Goal: Task Accomplishment & Management: Use online tool/utility

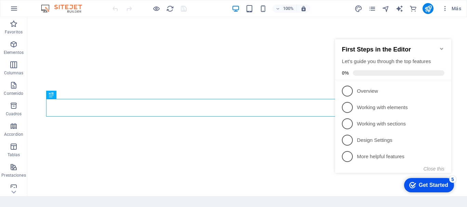
click at [440, 46] on icon "Minimize checklist" at bounding box center [441, 48] width 5 height 5
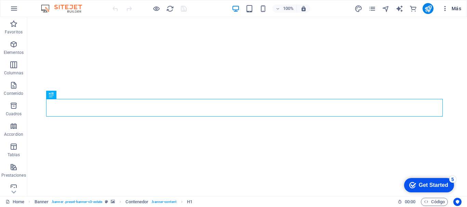
click at [450, 10] on span "Más" at bounding box center [450, 8] width 19 height 7
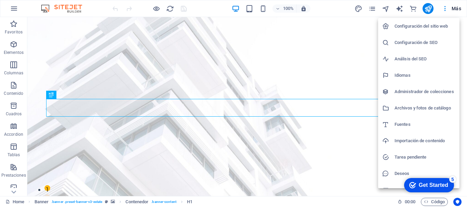
click at [431, 24] on h6 "Configuración del sitio web" at bounding box center [424, 26] width 61 height 8
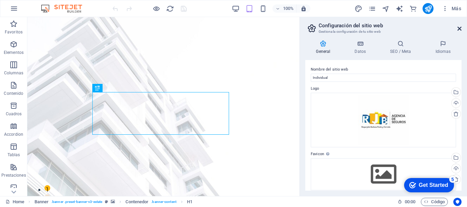
click at [457, 29] on icon at bounding box center [459, 28] width 4 height 5
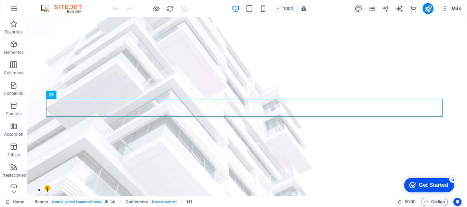
click at [451, 8] on span "Más" at bounding box center [450, 8] width 19 height 7
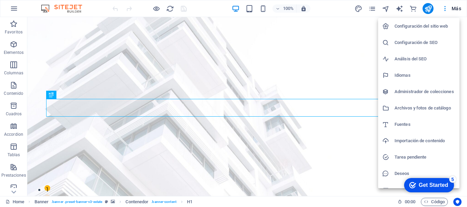
scroll to position [10, 0]
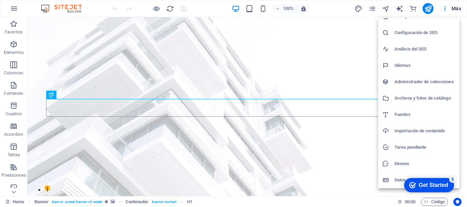
click at [449, 10] on div at bounding box center [233, 103] width 467 height 207
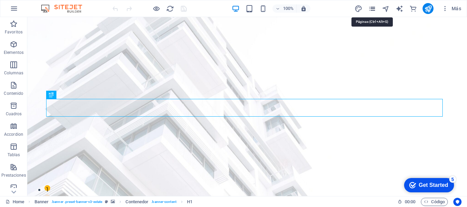
click at [372, 9] on icon "pages" at bounding box center [372, 9] width 8 height 8
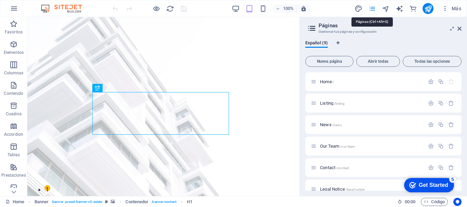
click at [372, 9] on icon "pages" at bounding box center [372, 9] width 8 height 8
drag, startPoint x: 444, startPoint y: 7, endPoint x: 446, endPoint y: 3, distance: 4.5
click at [446, 3] on button "Más" at bounding box center [451, 8] width 25 height 11
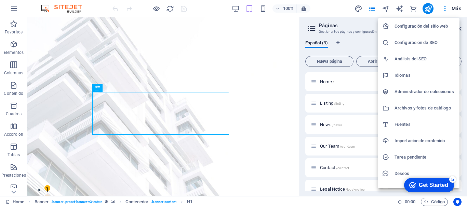
click at [457, 9] on div at bounding box center [233, 103] width 467 height 207
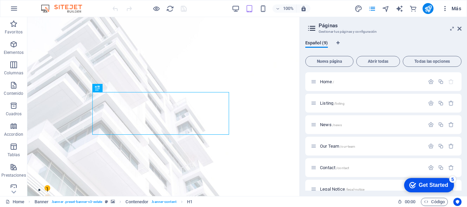
click at [457, 9] on span "Más" at bounding box center [450, 8] width 19 height 7
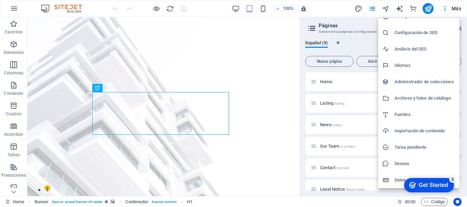
click at [11, 12] on div at bounding box center [233, 103] width 467 height 207
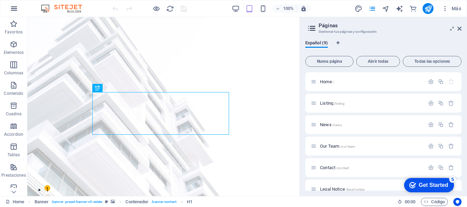
click at [18, 9] on button "button" at bounding box center [14, 8] width 16 height 16
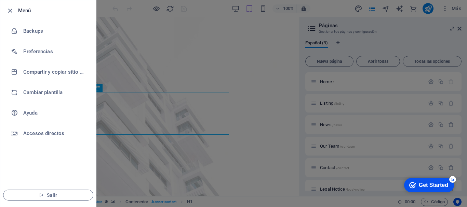
click at [121, 12] on div at bounding box center [233, 103] width 467 height 207
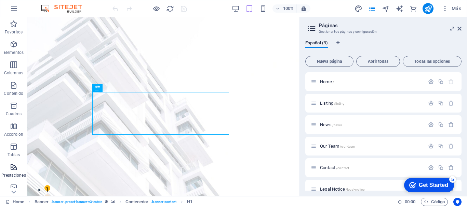
scroll to position [149, 0]
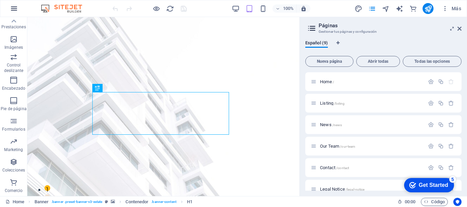
click at [12, 11] on icon "button" at bounding box center [14, 8] width 8 height 8
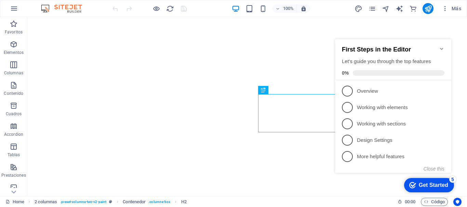
click at [443, 46] on icon "Minimize checklist" at bounding box center [441, 48] width 5 height 5
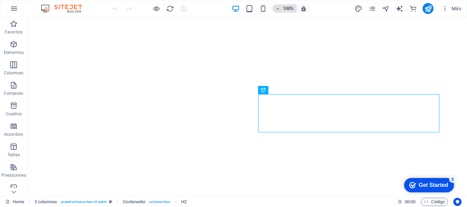
drag, startPoint x: 453, startPoint y: 0, endPoint x: 289, endPoint y: 7, distance: 163.8
click at [289, 7] on h6 "100%" at bounding box center [288, 8] width 11 height 8
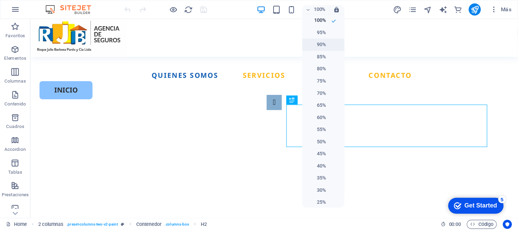
scroll to position [342, 0]
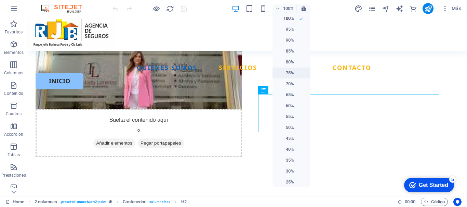
click at [292, 70] on li "75%" at bounding box center [291, 73] width 38 height 11
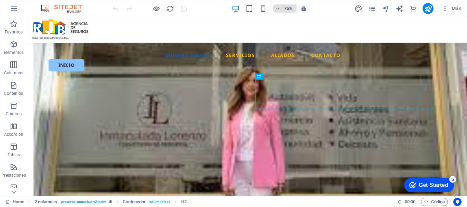
click at [291, 10] on h6 "75%" at bounding box center [288, 8] width 11 height 8
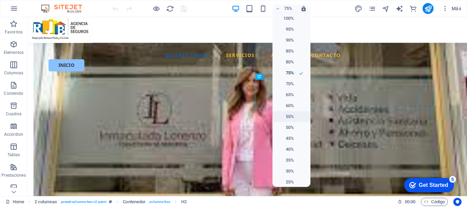
click at [294, 119] on li "55%" at bounding box center [291, 116] width 38 height 11
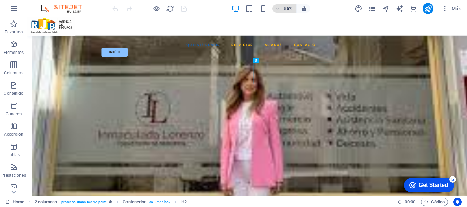
click at [289, 12] on h6 "55%" at bounding box center [288, 8] width 11 height 8
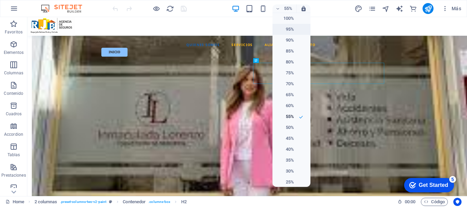
click at [289, 31] on h6 "95%" at bounding box center [284, 29] width 17 height 8
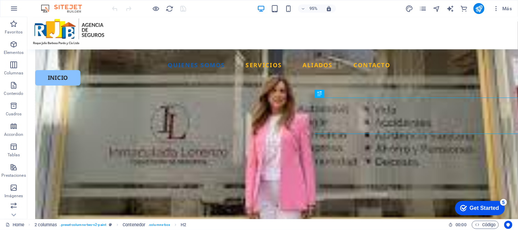
scroll to position [340, 0]
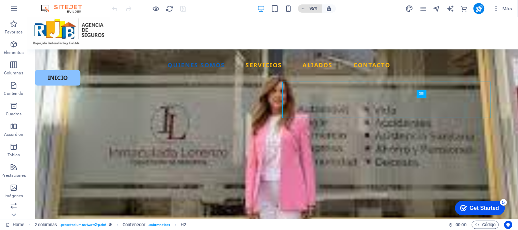
drag, startPoint x: 319, startPoint y: 3, endPoint x: 319, endPoint y: 6, distance: 3.5
click at [319, 6] on h6 "95%" at bounding box center [313, 8] width 11 height 8
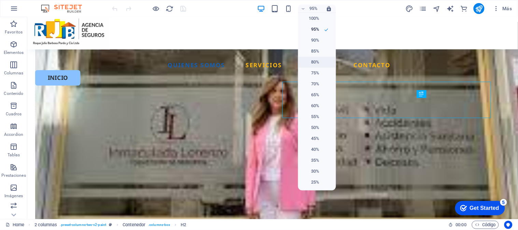
drag, startPoint x: 313, startPoint y: 64, endPoint x: 317, endPoint y: 67, distance: 4.5
click at [317, 67] on li "80%" at bounding box center [317, 62] width 38 height 11
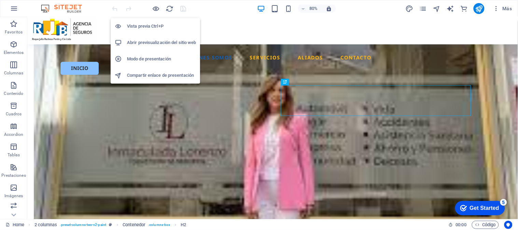
click at [149, 43] on h6 "Abrir previsualización del sitio web" at bounding box center [161, 43] width 69 height 8
